Goal: Task Accomplishment & Management: Use online tool/utility

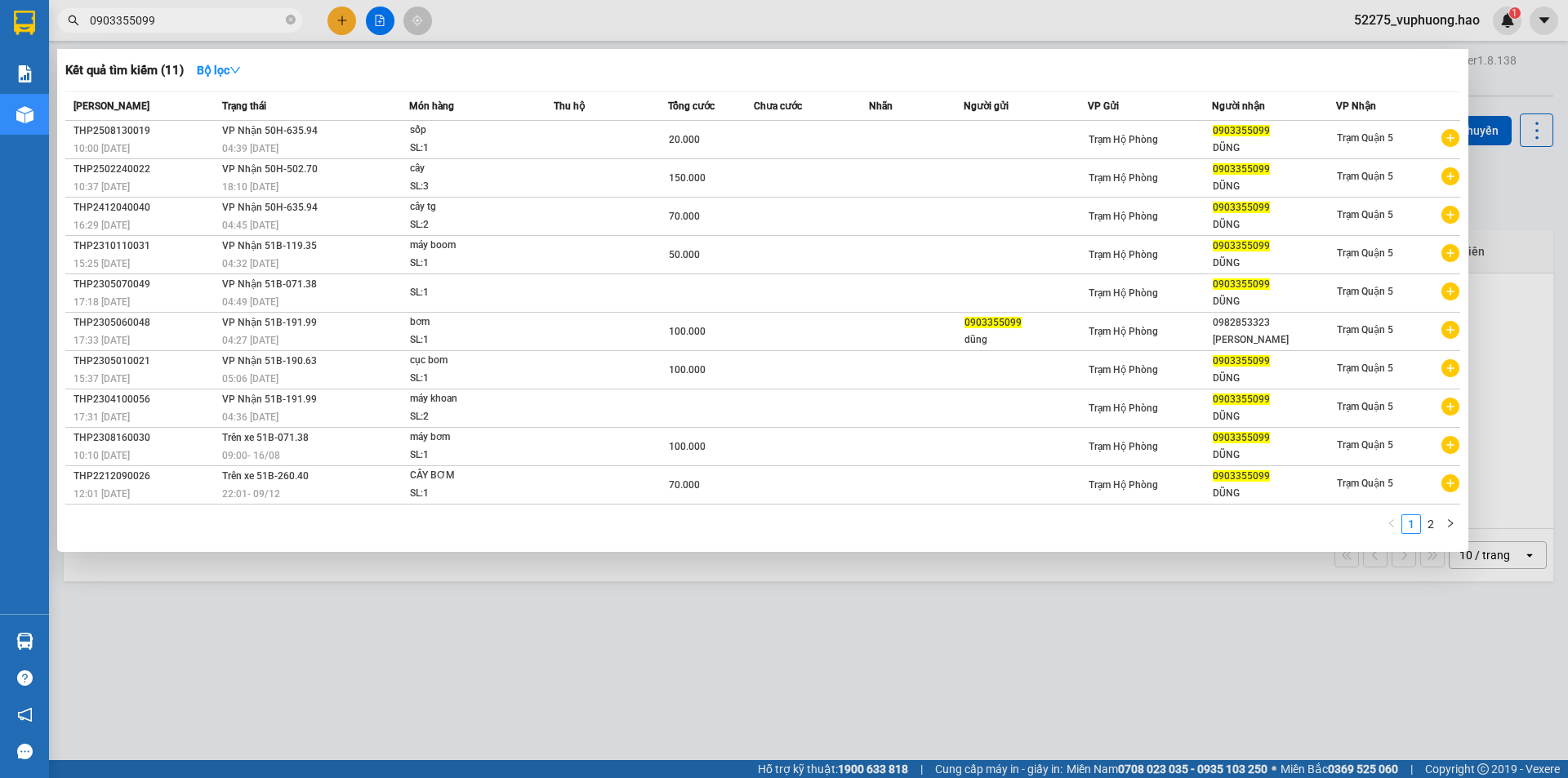
click at [270, 20] on input "0903355099" at bounding box center [186, 20] width 193 height 18
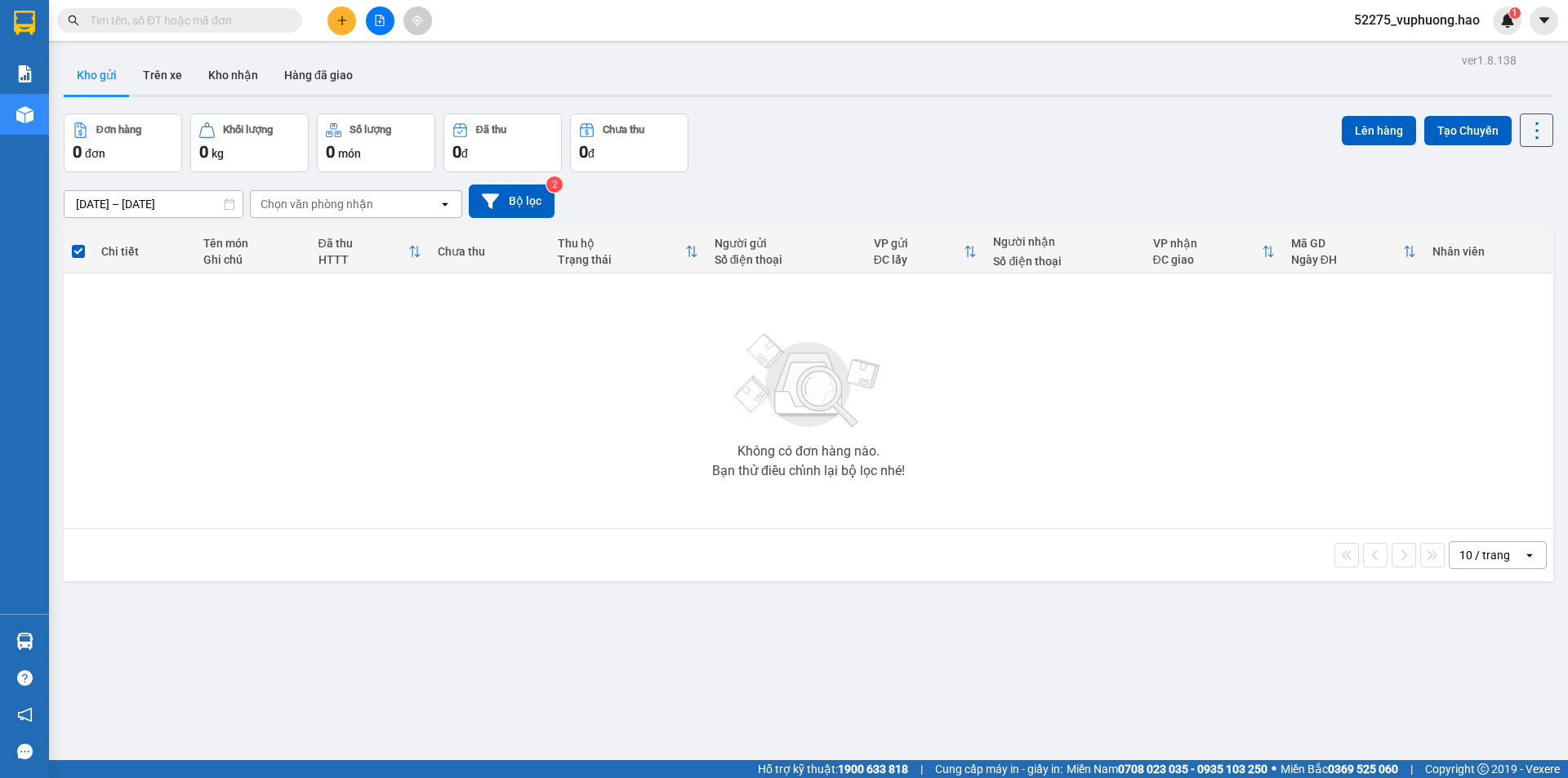
drag, startPoint x: 968, startPoint y: 129, endPoint x: 945, endPoint y: 106, distance: 32.5
click at [963, 122] on div "Đơn hàng 0 đơn Khối lượng 0 kg Số lượng 0 món Đã thu 0 đ Chưa thu 0 đ Lên hàng …" at bounding box center [808, 143] width 1489 height 59
click at [147, 73] on button "Trên xe" at bounding box center [162, 75] width 65 height 39
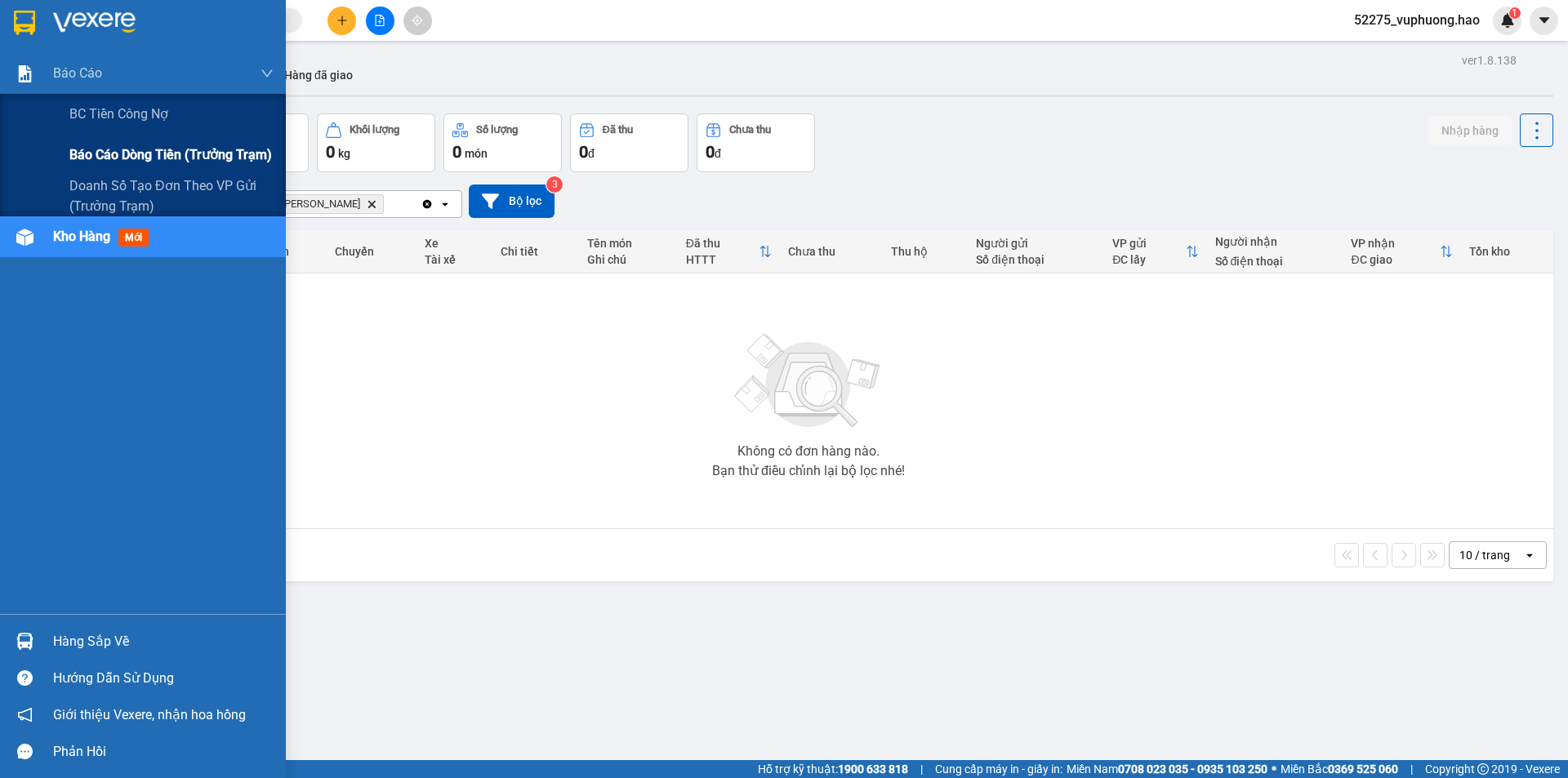
click at [155, 153] on span "Báo cáo dòng tiền (trưởng trạm)" at bounding box center [171, 155] width 203 height 20
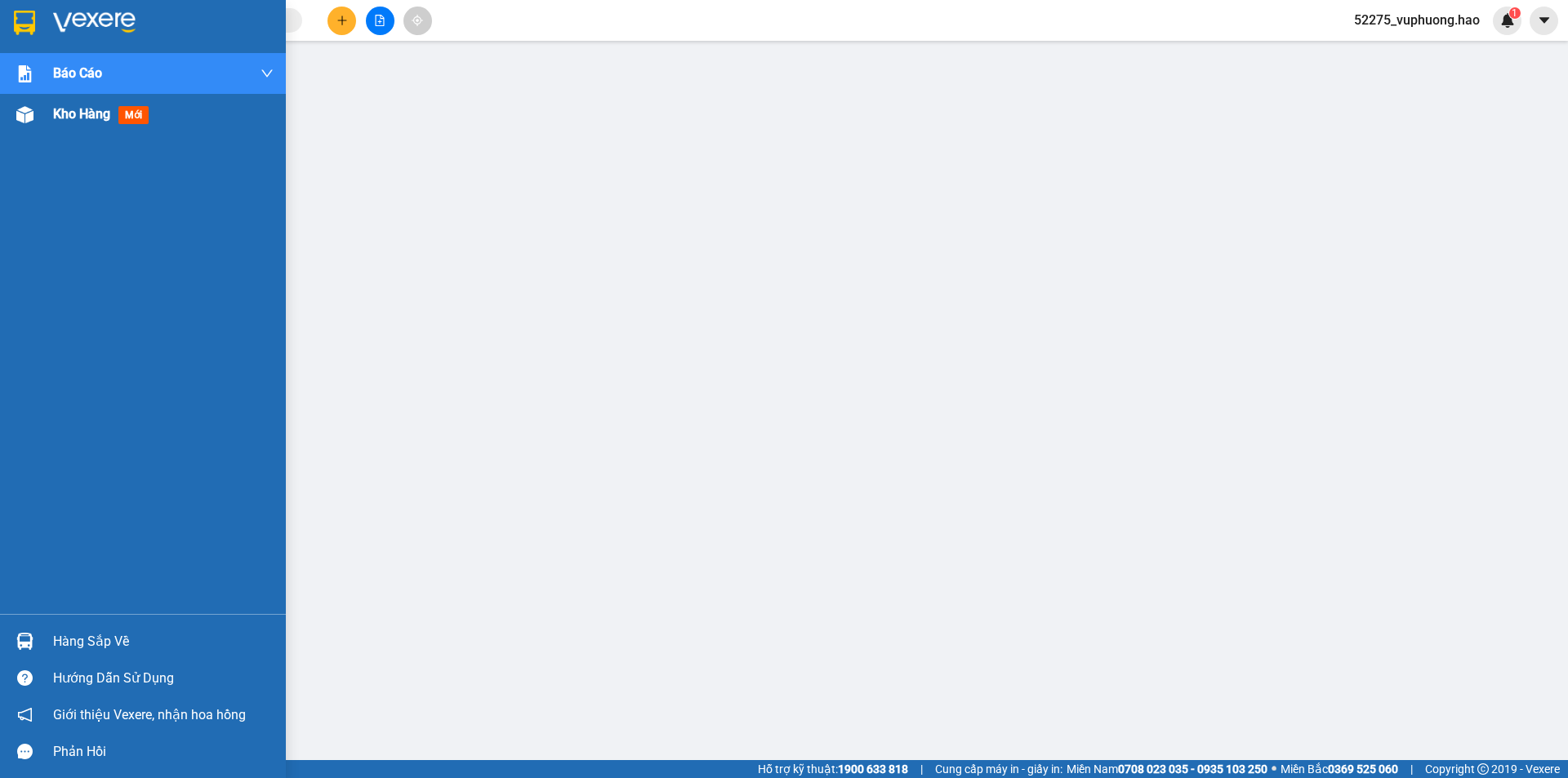
click at [69, 123] on div "Kho hàng mới" at bounding box center [104, 114] width 102 height 20
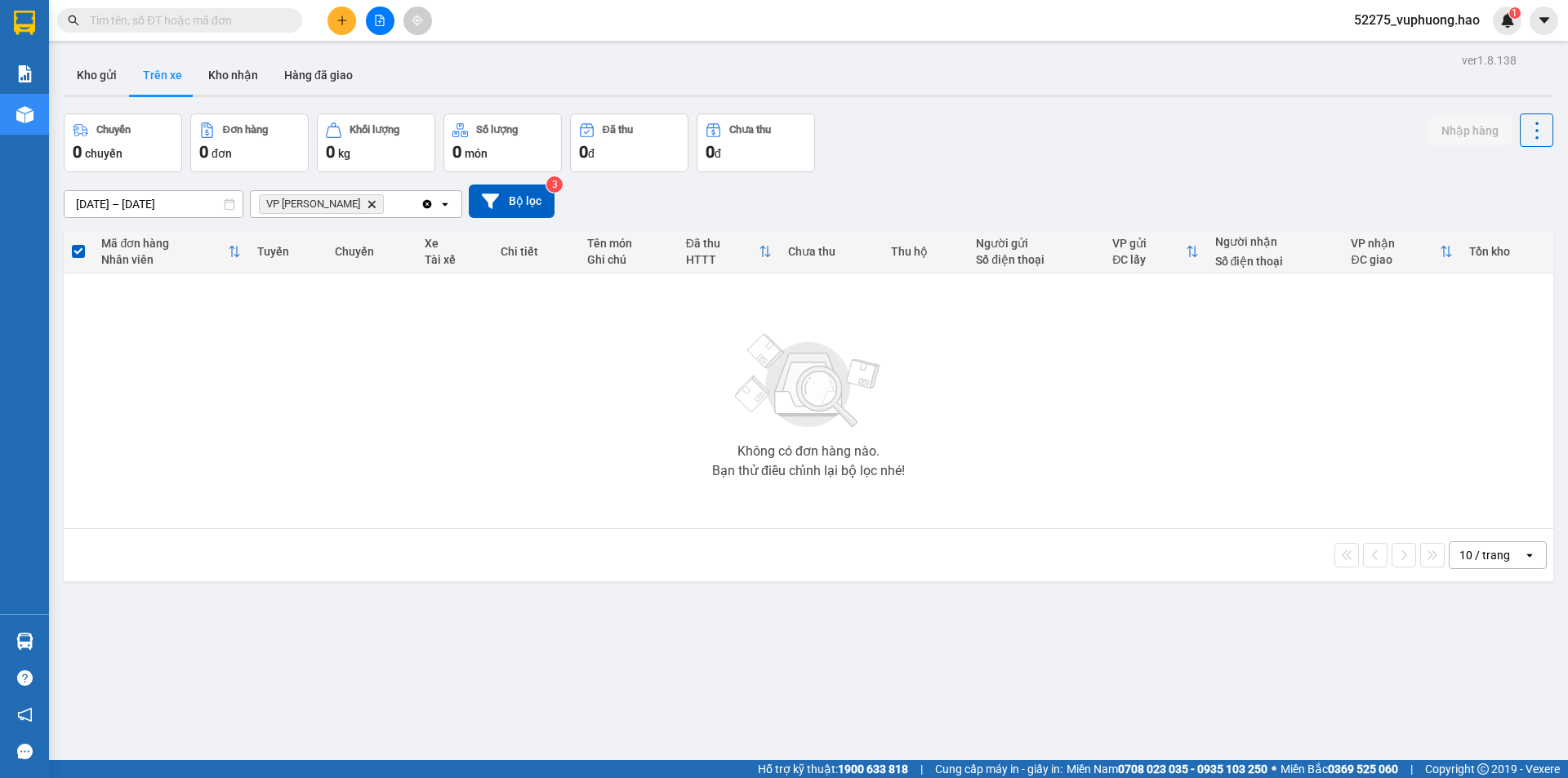
click at [209, 23] on input "text" at bounding box center [186, 20] width 193 height 18
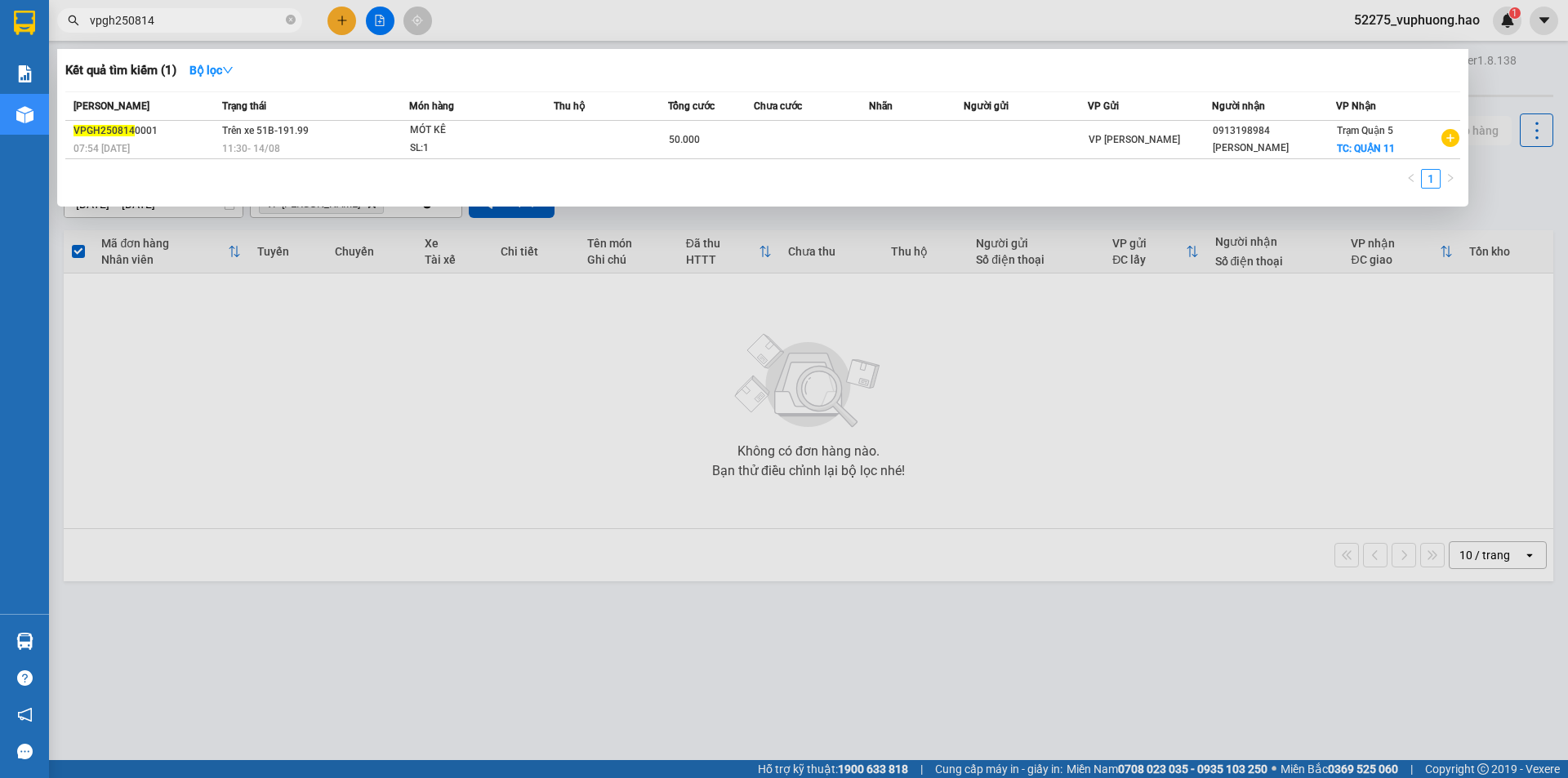
type input "vpgh250814"
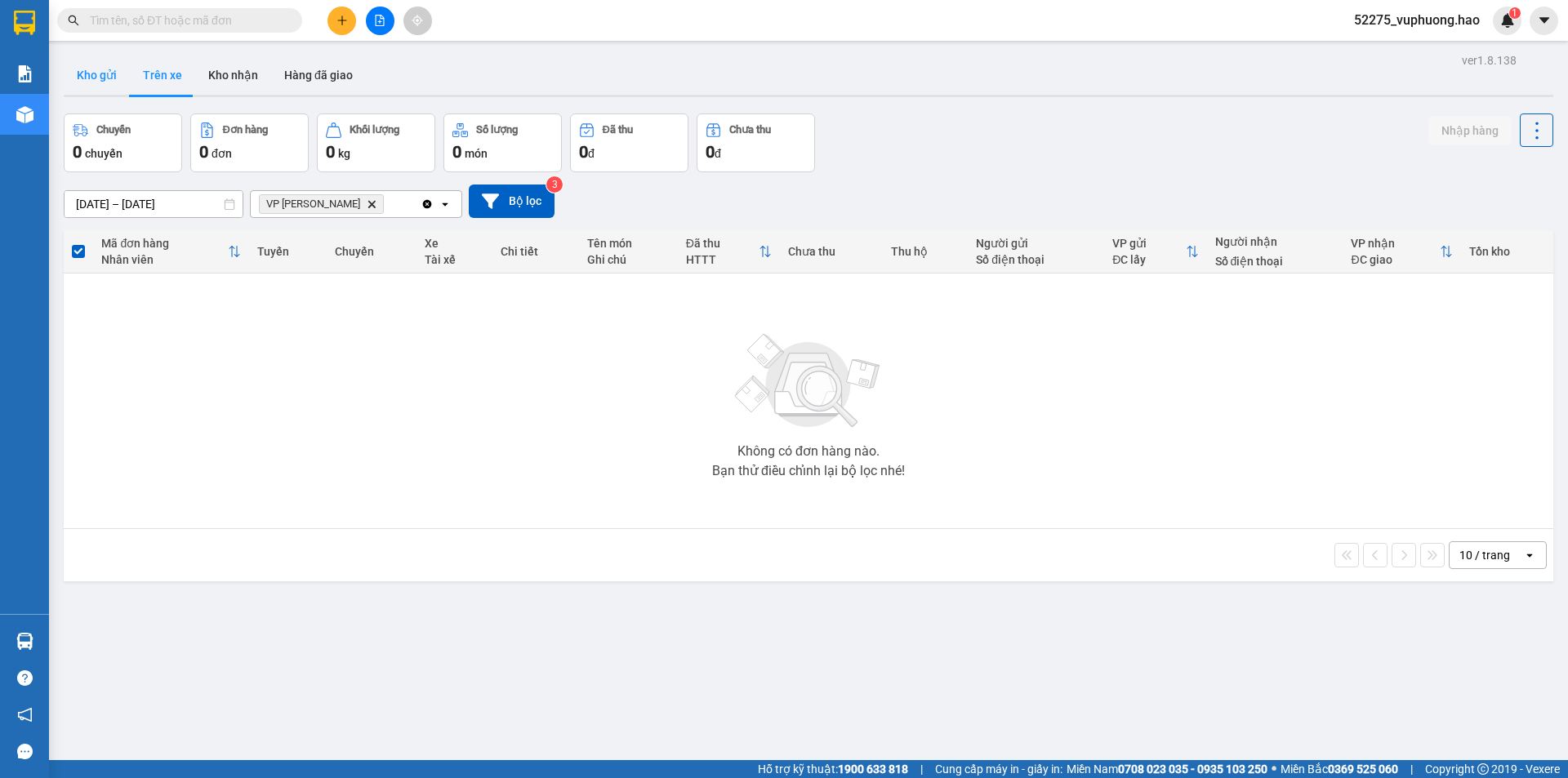
click at [96, 77] on button "Kho gửi" at bounding box center [96, 75] width 66 height 39
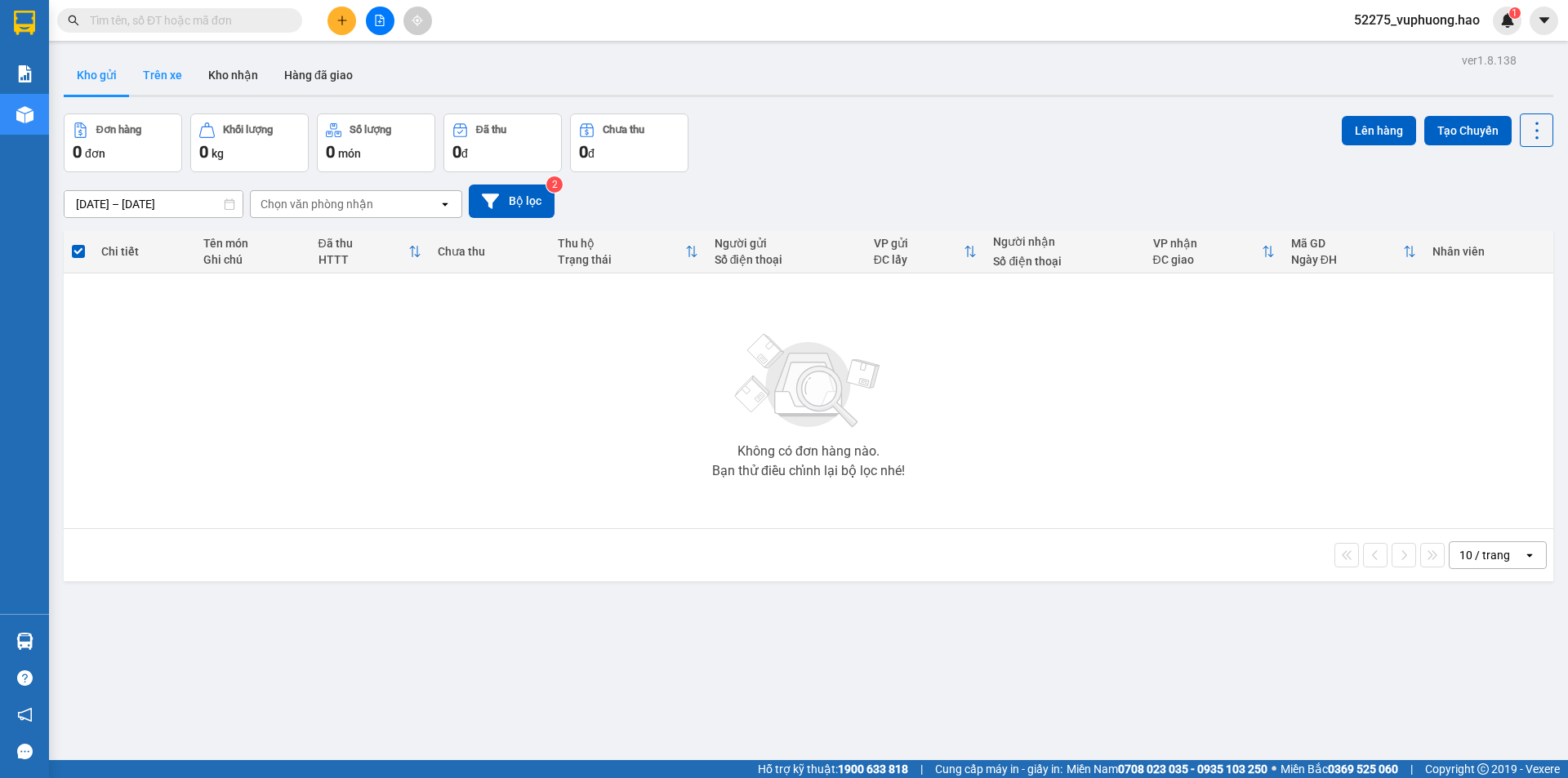
click at [171, 81] on button "Trên xe" at bounding box center [162, 75] width 65 height 39
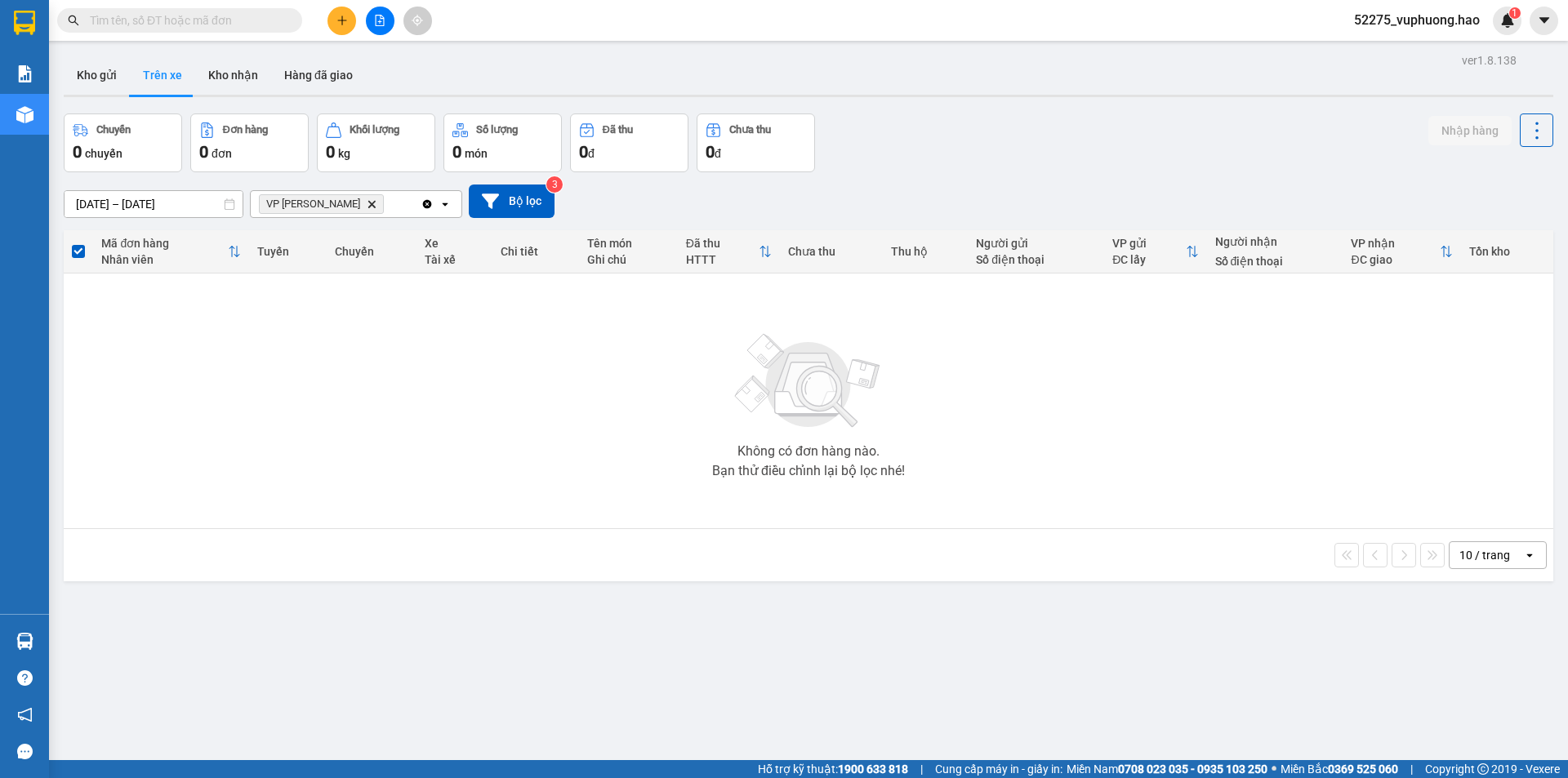
click at [846, 133] on div "Chuyến 0 chuyến Đơn hàng 0 đơn Khối lượng 0 kg Số lượng 0 món Đã thu 0 đ Chưa t…" at bounding box center [808, 143] width 1489 height 59
click at [824, 122] on div "Chuyến 0 chuyến Đơn hàng 0 đơn Khối lượng 0 kg Số lượng 0 món Đã thu 0 đ Chưa t…" at bounding box center [808, 143] width 1489 height 59
drag, startPoint x: 822, startPoint y: 116, endPoint x: 808, endPoint y: 198, distance: 83.2
click at [805, 202] on div "ver 1.8.138 Kho gửi Trên xe [PERSON_NAME] Hàng đã giao Chuyến 0 chuyến Đơn hàng…" at bounding box center [808, 438] width 1502 height 778
drag, startPoint x: 806, startPoint y: 193, endPoint x: 935, endPoint y: 160, distance: 133.2
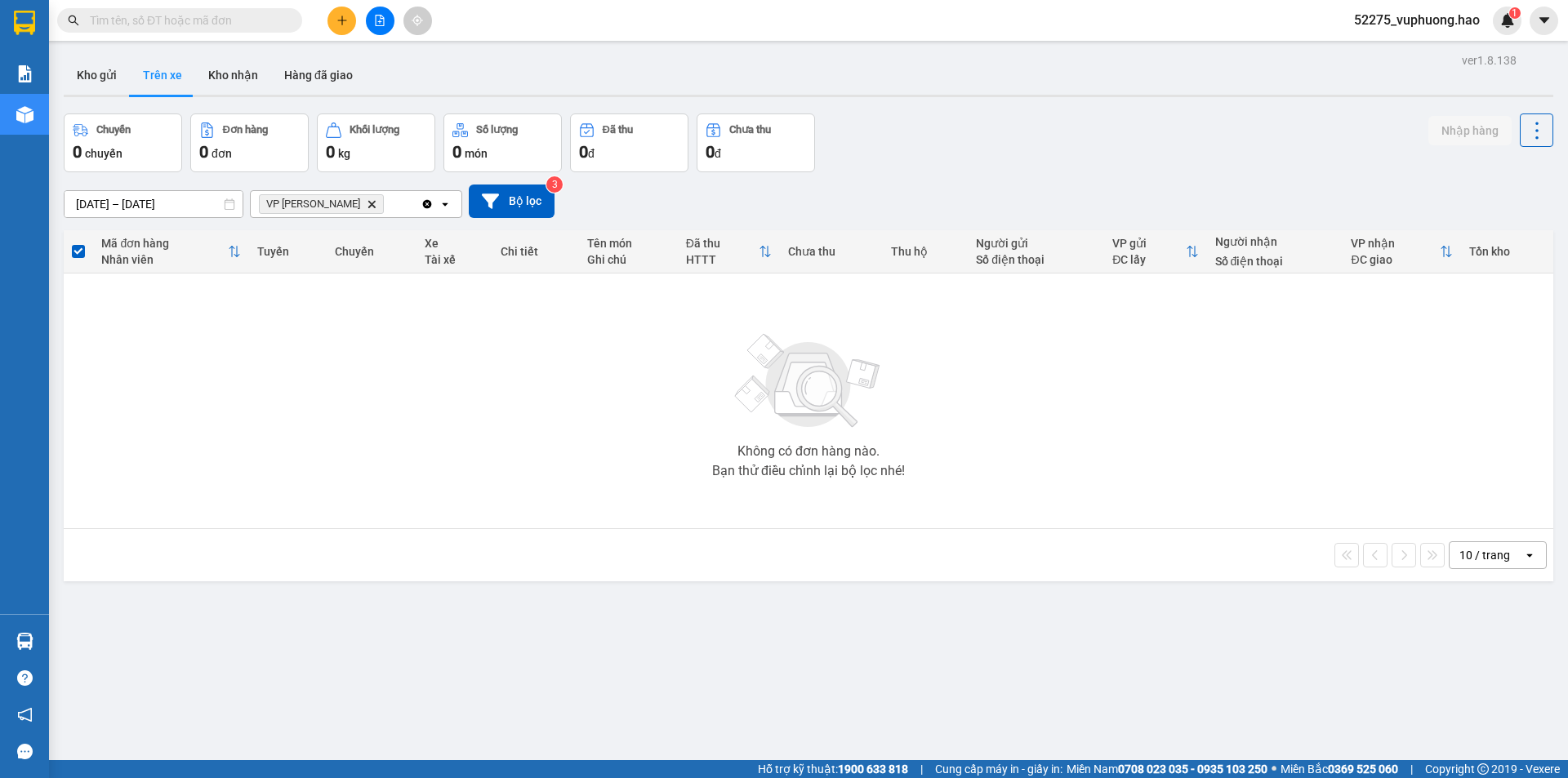
click at [810, 189] on div "[DATE] – [DATE] Press the down arrow key to interact with the calendar and sele…" at bounding box center [808, 201] width 1489 height 34
click at [843, 122] on div "Chuyến 0 chuyến Đơn hàng 0 đơn Khối lượng 0 kg Số lượng 0 món Đã thu 0 đ Chưa t…" at bounding box center [808, 143] width 1489 height 59
click at [416, 68] on div "Kho gửi Trên xe Kho nhận Hàng đã giao" at bounding box center [808, 77] width 1489 height 43
click at [883, 149] on div "Chuyến 0 chuyến Đơn hàng 0 đơn Khối lượng 0 kg Số lượng 0 món Đã thu 0 đ Chưa t…" at bounding box center [808, 143] width 1489 height 59
click at [889, 139] on div "Chuyến 0 chuyến Đơn hàng 0 đơn Khối lượng 0 kg Số lượng 0 món Đã thu 0 đ Chưa t…" at bounding box center [808, 143] width 1489 height 59
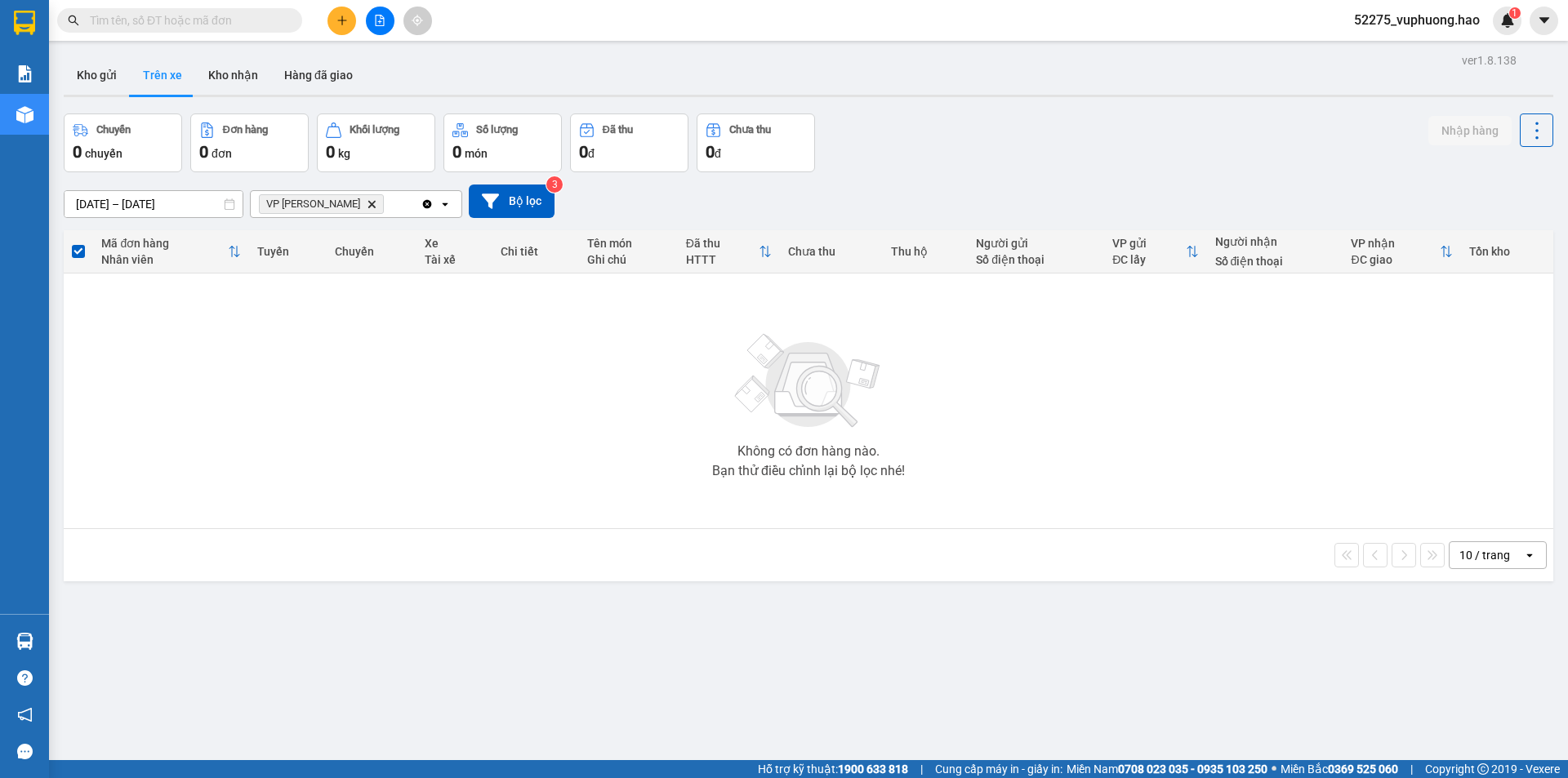
click at [842, 133] on div "Chuyến 0 chuyến Đơn hàng 0 đơn Khối lượng 0 kg Số lượng 0 món Đã thu 0 đ Chưa t…" at bounding box center [808, 143] width 1489 height 59
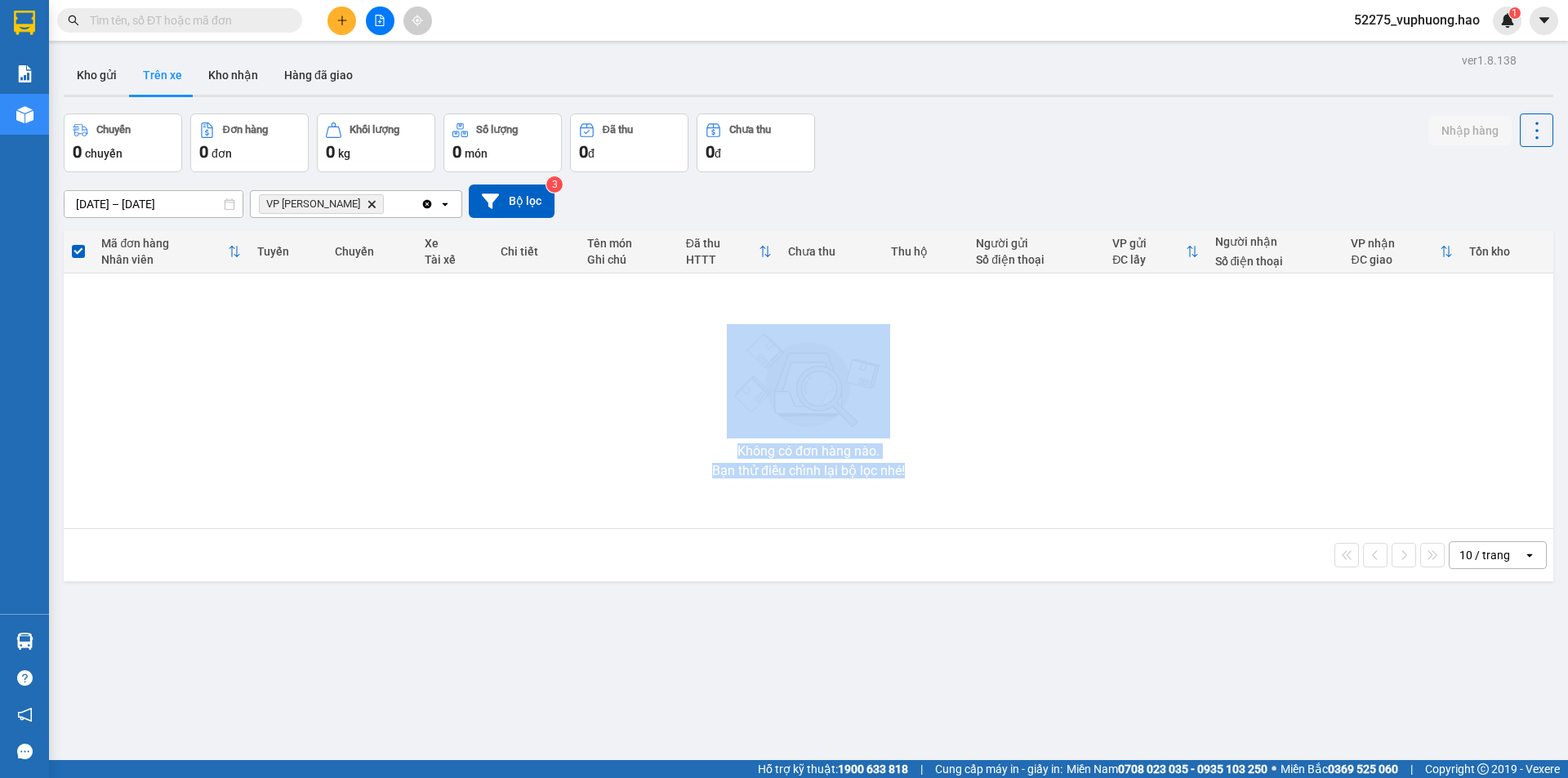
drag, startPoint x: 1049, startPoint y: 377, endPoint x: 1101, endPoint y: 389, distance: 53.4
click at [1101, 389] on div "Không có đơn hàng nào. Bạn thử điều chỉnh lại bộ lọc nhé!" at bounding box center [808, 401] width 1473 height 245
